Goal: Complete application form

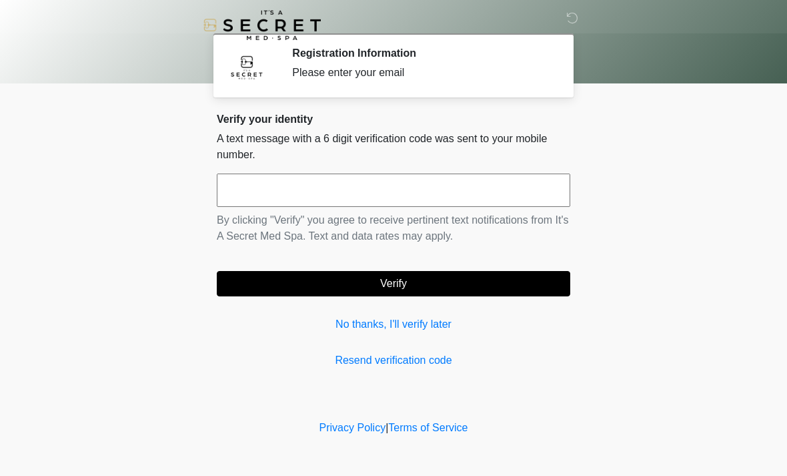
click at [353, 191] on input "text" at bounding box center [393, 189] width 353 height 33
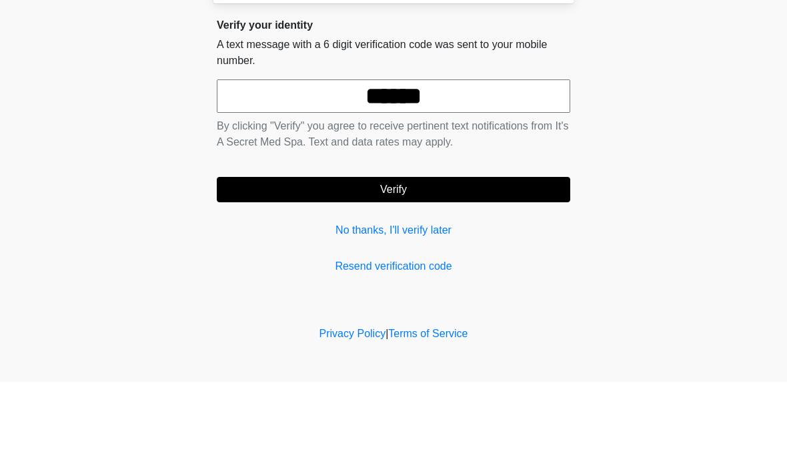
type input "******"
click at [442, 271] on button "Verify" at bounding box center [393, 283] width 353 height 25
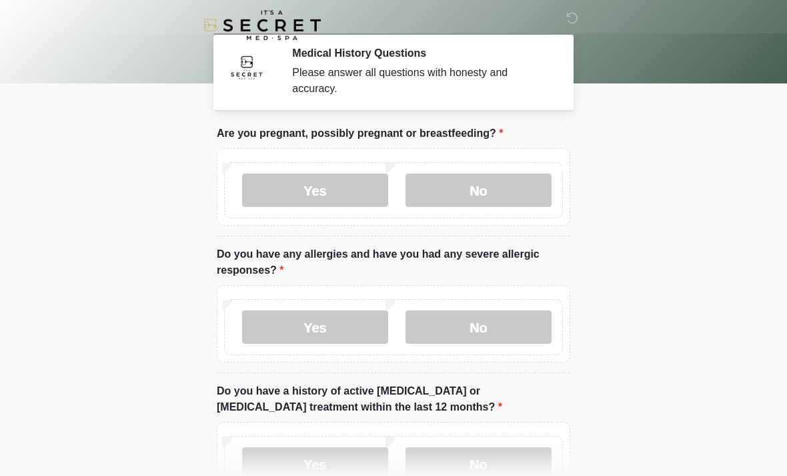
click at [512, 181] on label "No" at bounding box center [479, 189] width 146 height 33
click at [512, 327] on label "No" at bounding box center [479, 326] width 146 height 33
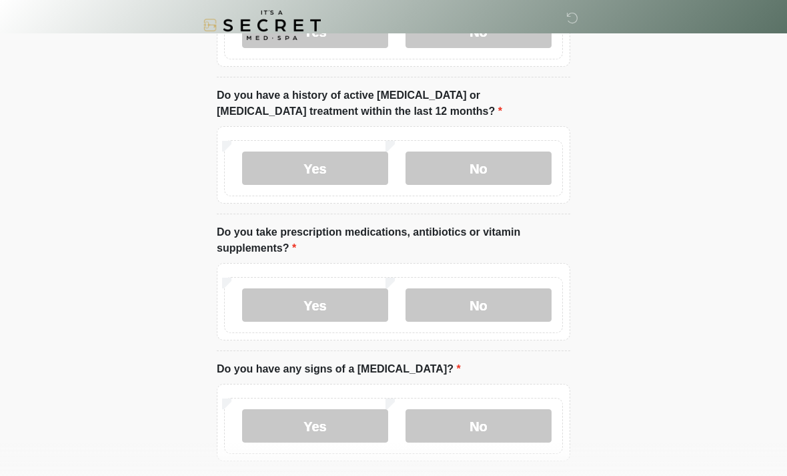
scroll to position [305, 0]
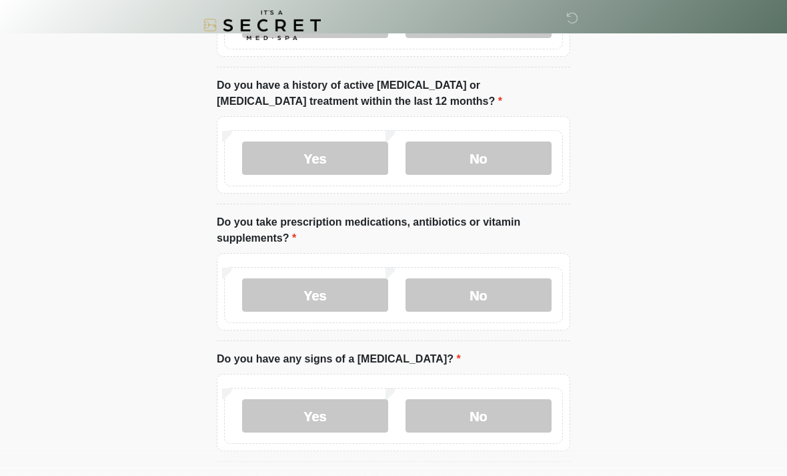
click at [489, 158] on label "No" at bounding box center [479, 157] width 146 height 33
click at [329, 305] on label "Yes" at bounding box center [315, 294] width 146 height 33
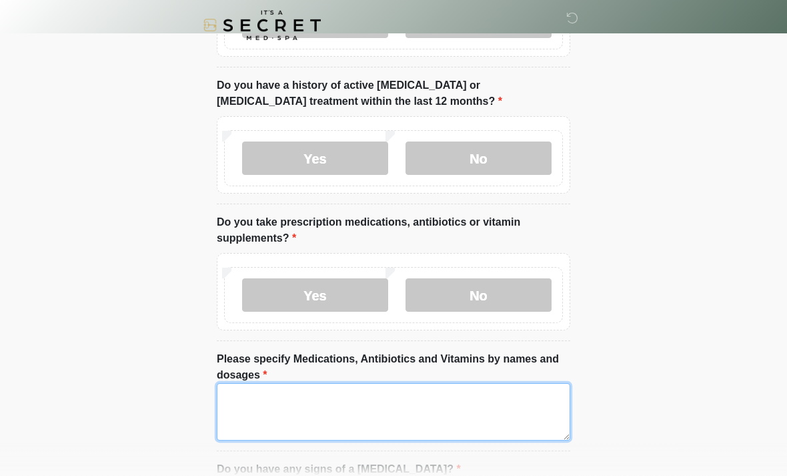
click at [263, 400] on textarea "Please specify Medications, Antibiotics and Vitamins by names and dosages" at bounding box center [393, 411] width 353 height 57
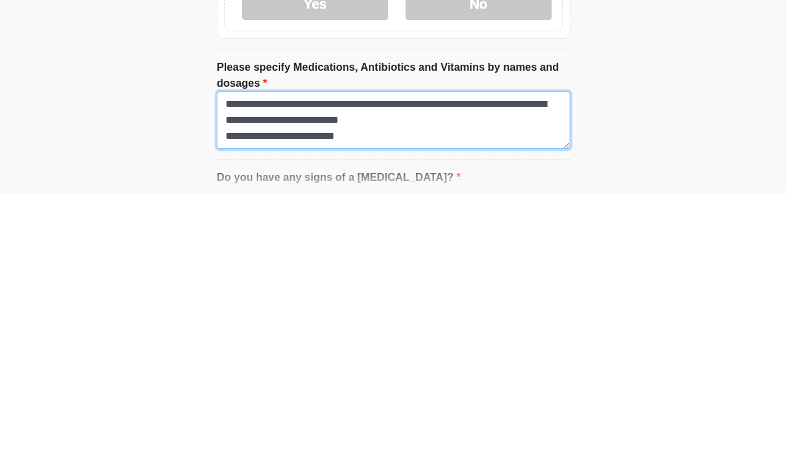
click at [377, 373] on textarea "**********" at bounding box center [393, 401] width 353 height 57
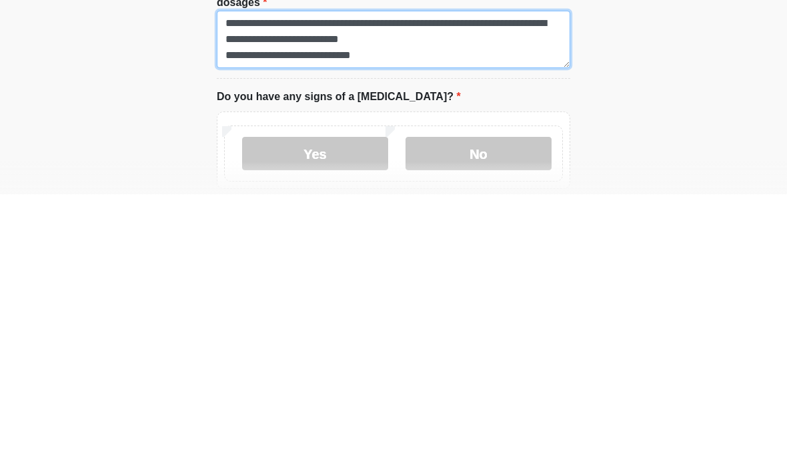
scroll to position [402, 0]
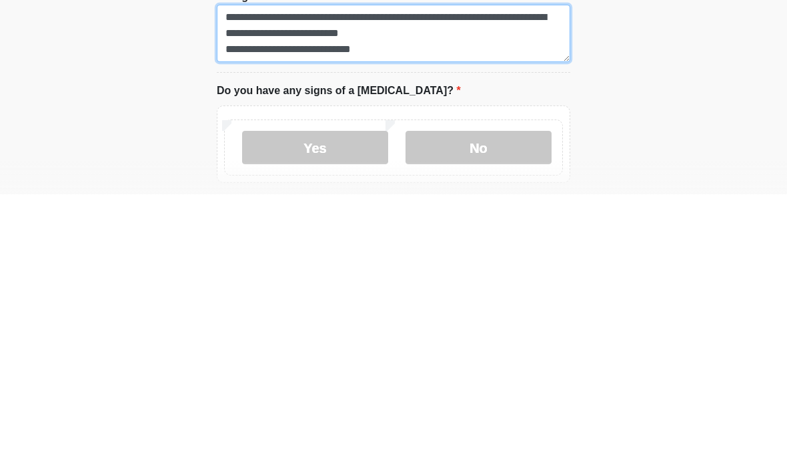
type textarea "**********"
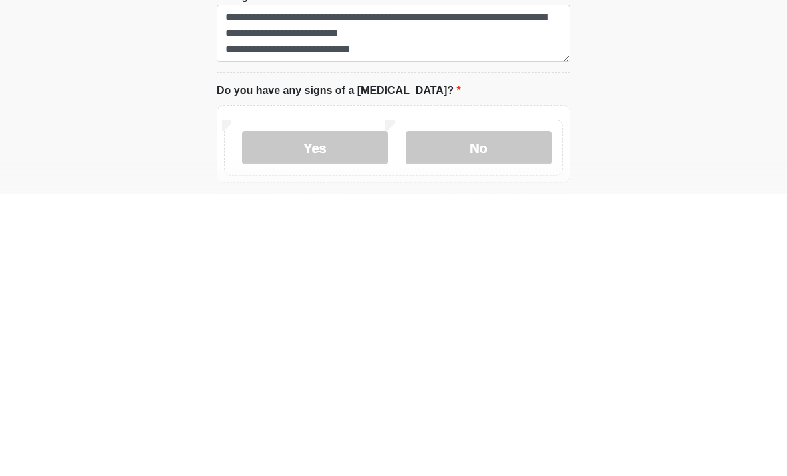
click at [470, 412] on label "No" at bounding box center [479, 428] width 146 height 33
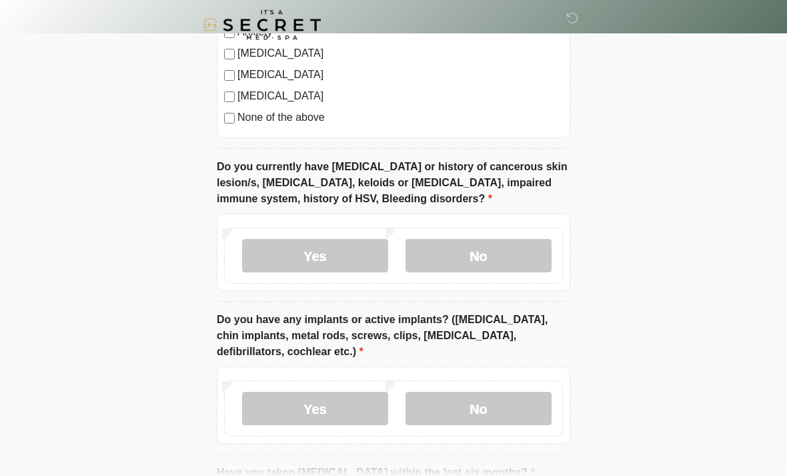
scroll to position [1060, 0]
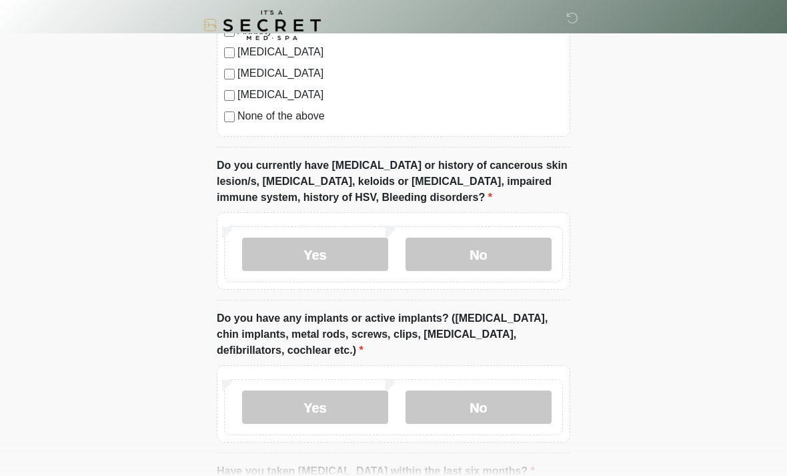
click at [494, 258] on label "No" at bounding box center [479, 253] width 146 height 33
click at [333, 253] on label "Yes" at bounding box center [315, 253] width 146 height 33
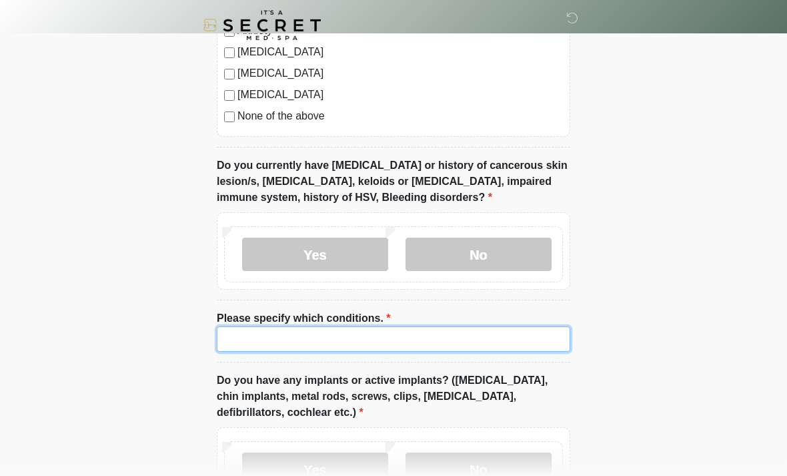
click at [305, 341] on input "Please specify which conditions." at bounding box center [393, 338] width 353 height 25
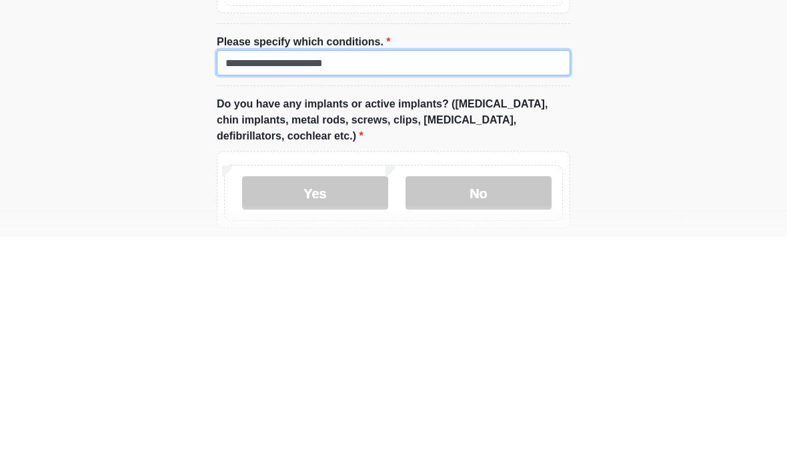
scroll to position [1097, 0]
type input "**********"
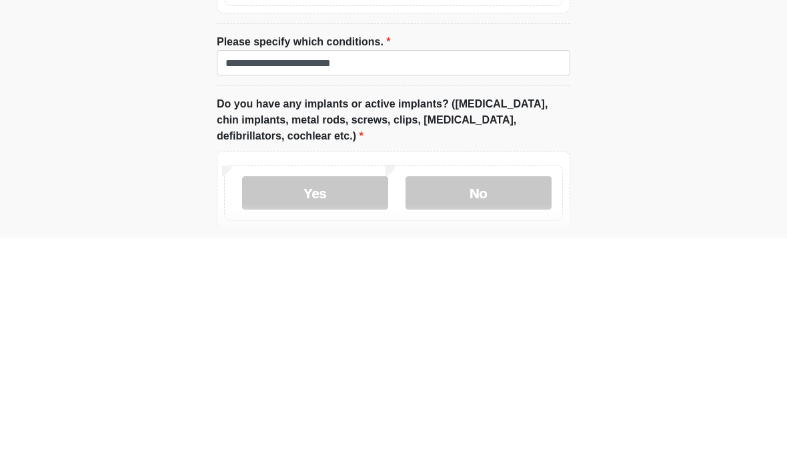
click at [492, 415] on label "No" at bounding box center [479, 431] width 146 height 33
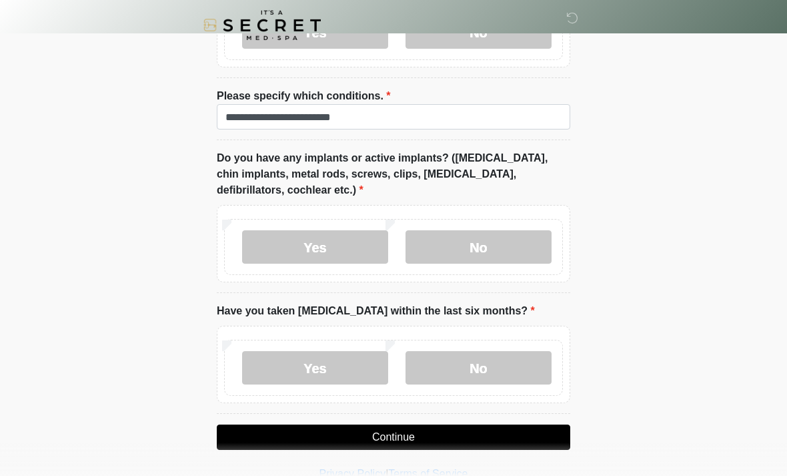
click at [487, 357] on label "No" at bounding box center [479, 367] width 146 height 33
click at [450, 432] on button "Continue" at bounding box center [393, 436] width 353 height 25
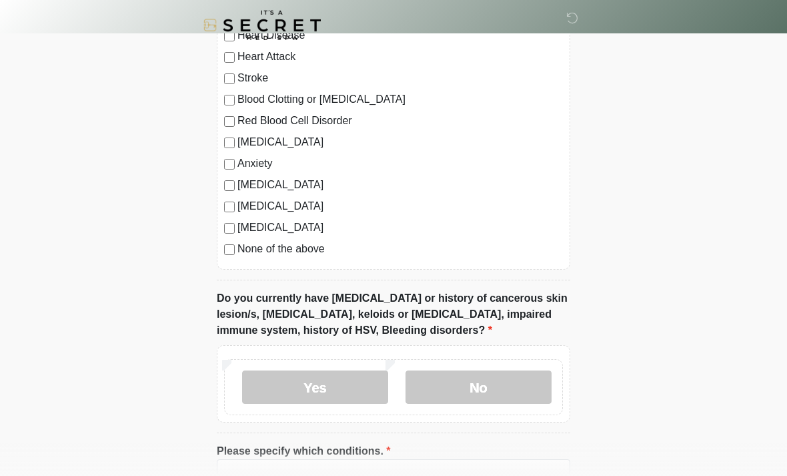
scroll to position [0, 0]
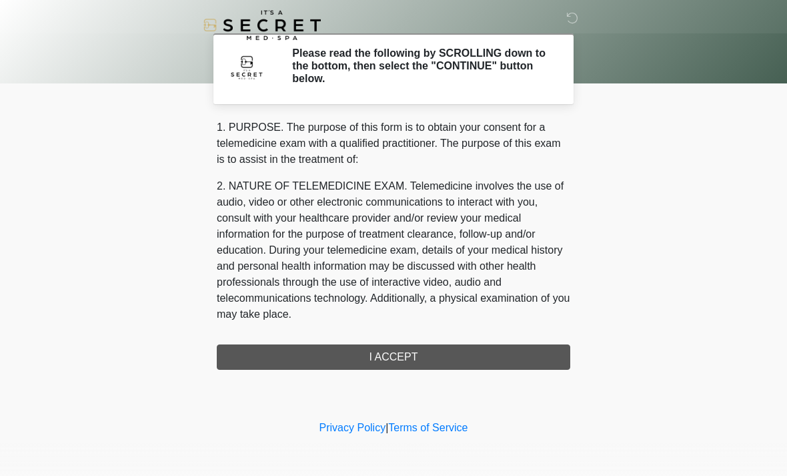
click at [424, 352] on div "1. PURPOSE. The purpose of this form is to obtain your consent for a telemedici…" at bounding box center [393, 244] width 353 height 250
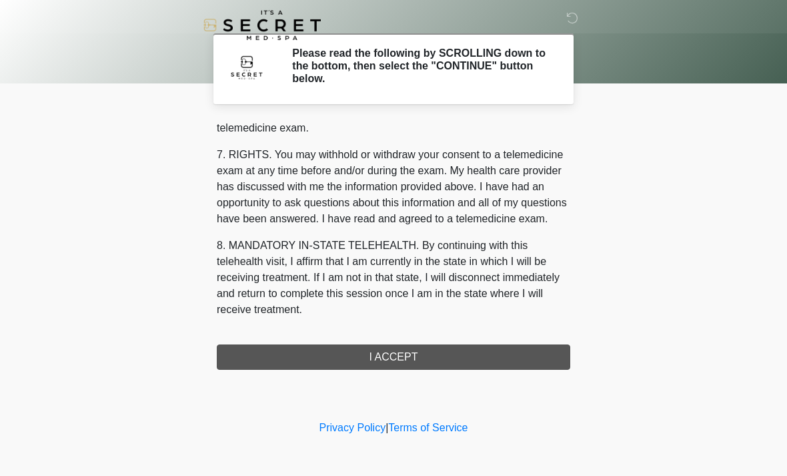
scroll to position [565, 0]
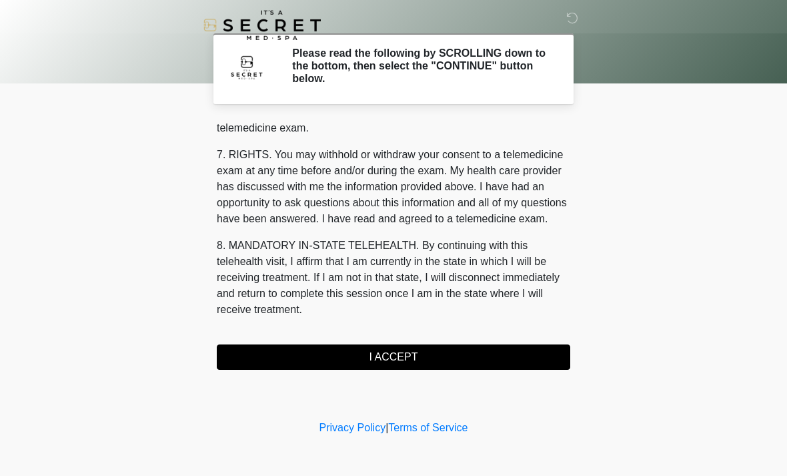
click at [559, 351] on button "I ACCEPT" at bounding box center [393, 356] width 353 height 25
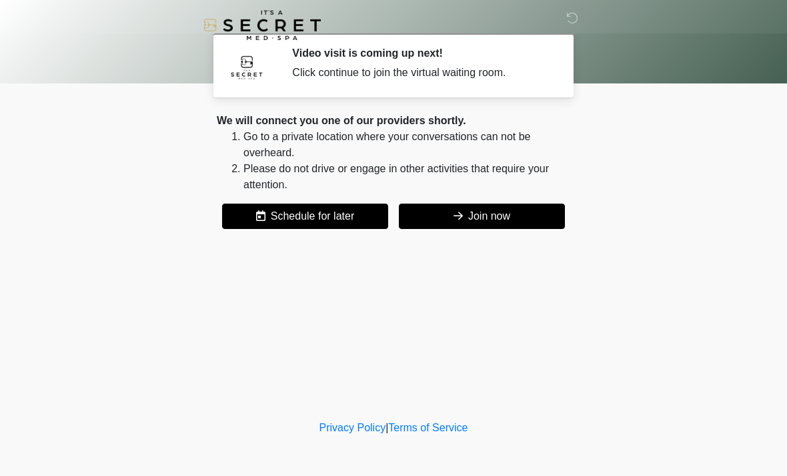
click at [523, 215] on button "Join now" at bounding box center [482, 215] width 166 height 25
